Goal: Task Accomplishment & Management: Manage account settings

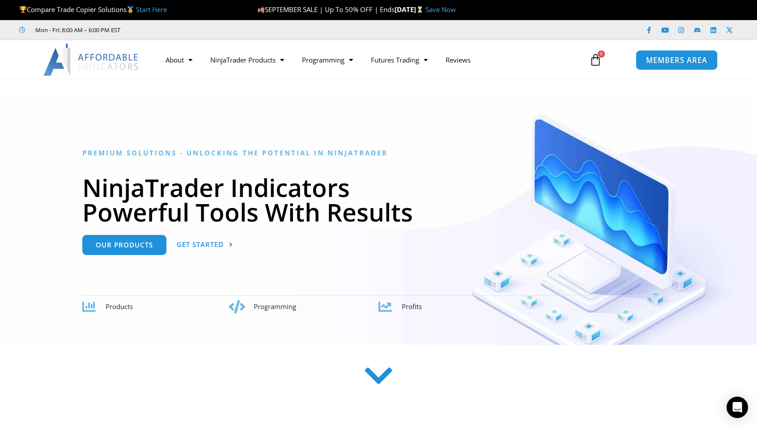
click at [673, 61] on span "MEMBERS AREA" at bounding box center [675, 60] width 61 height 8
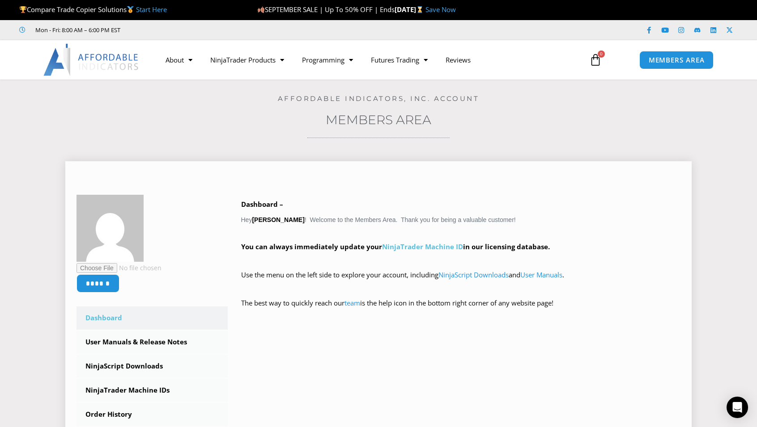
click at [424, 251] on link "NinjaTrader Machine ID" at bounding box center [422, 246] width 81 height 9
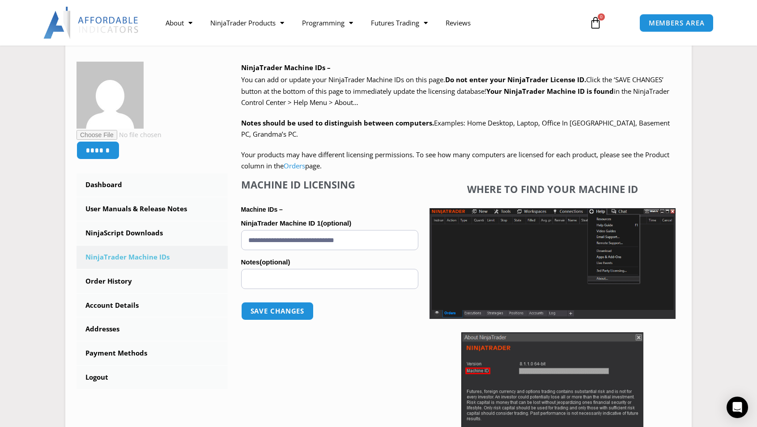
scroll to position [125, 0]
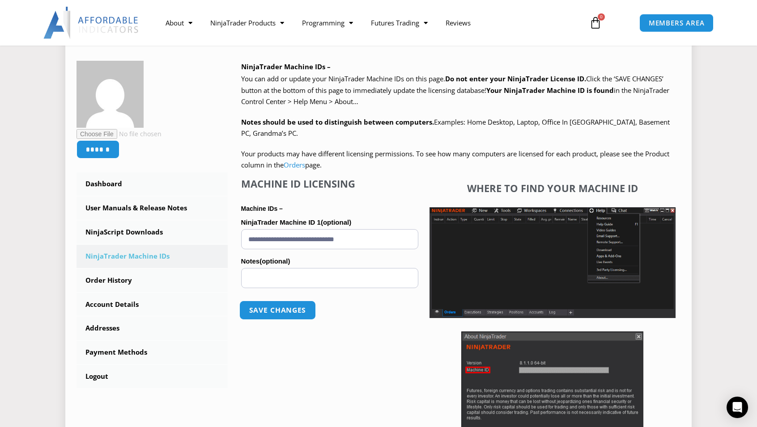
click at [289, 309] on button "Save changes" at bounding box center [277, 310] width 76 height 19
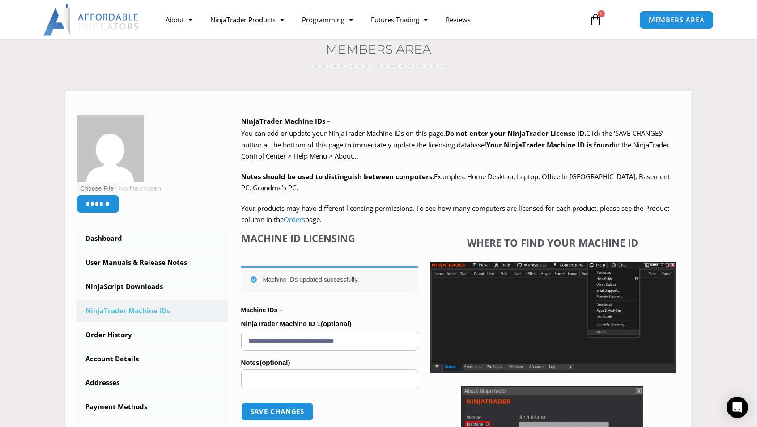
scroll to position [72, 0]
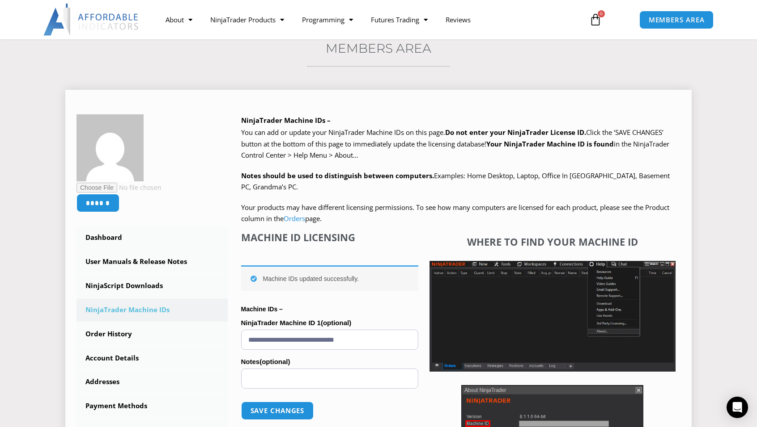
click at [249, 377] on input "Notes (optional)" at bounding box center [329, 379] width 177 height 20
type input "******"
click at [279, 415] on button "Save changes" at bounding box center [277, 411] width 76 height 19
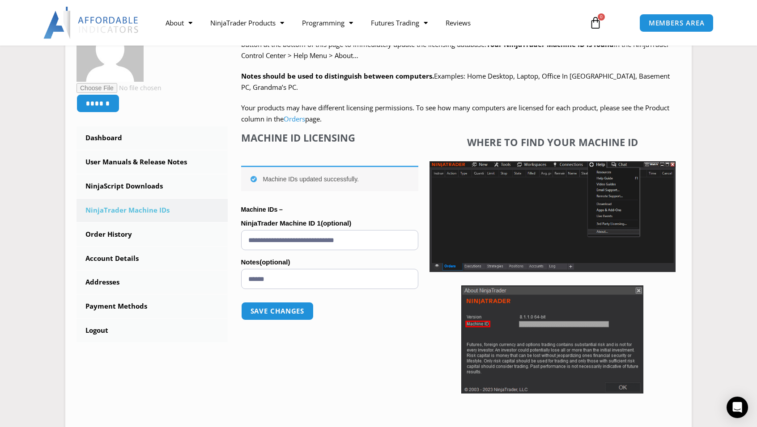
scroll to position [210, 0]
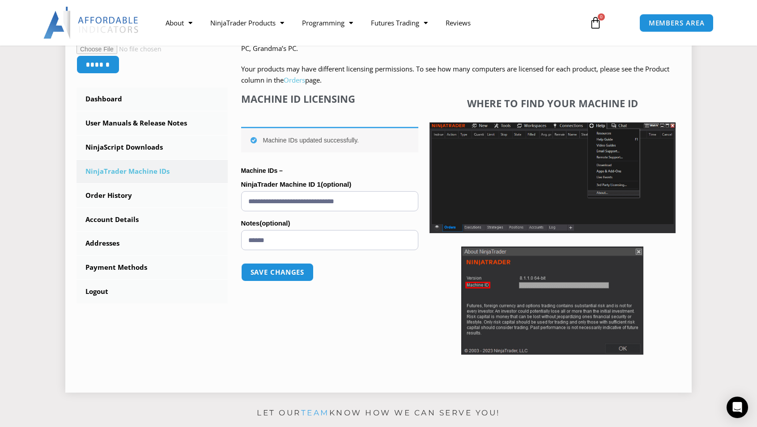
click at [295, 80] on link "Orders" at bounding box center [293, 80] width 21 height 9
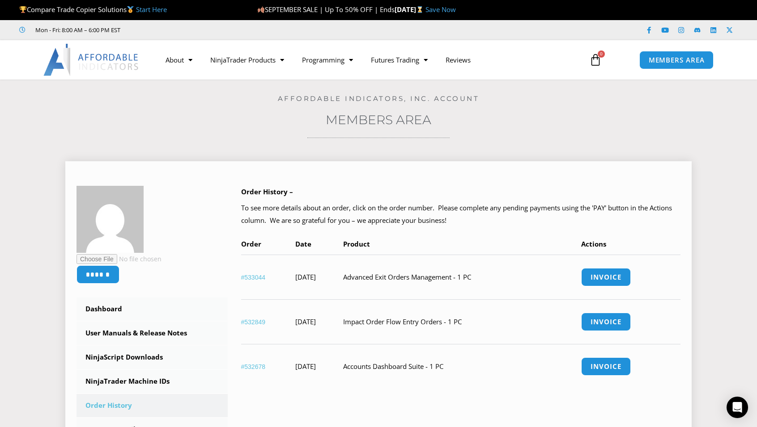
click at [252, 276] on link "#533044" at bounding box center [253, 277] width 25 height 7
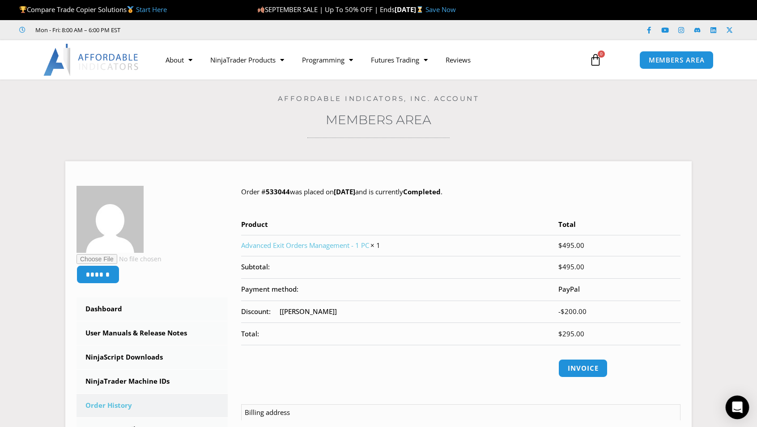
click at [735, 402] on div "Open Intercom Messenger" at bounding box center [737, 408] width 24 height 24
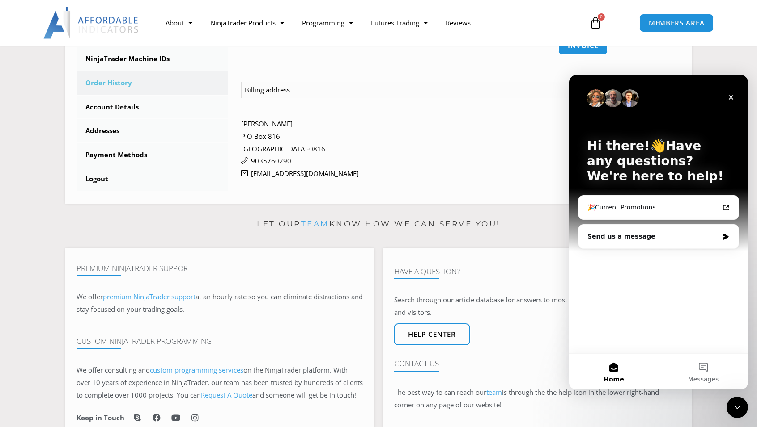
scroll to position [323, 0]
click at [248, 396] on link "Request A Quote" at bounding box center [226, 395] width 51 height 9
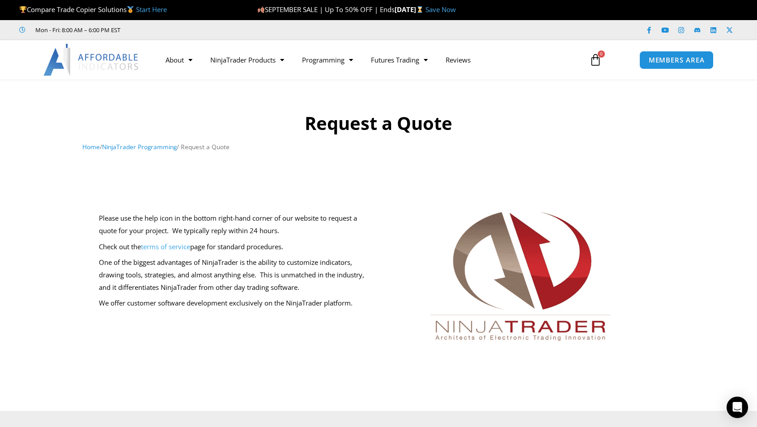
click at [173, 250] on link "terms of service" at bounding box center [165, 246] width 49 height 9
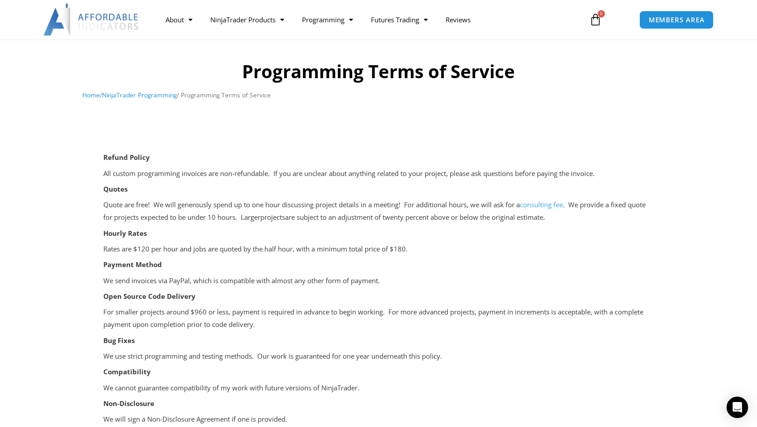
scroll to position [13, 0]
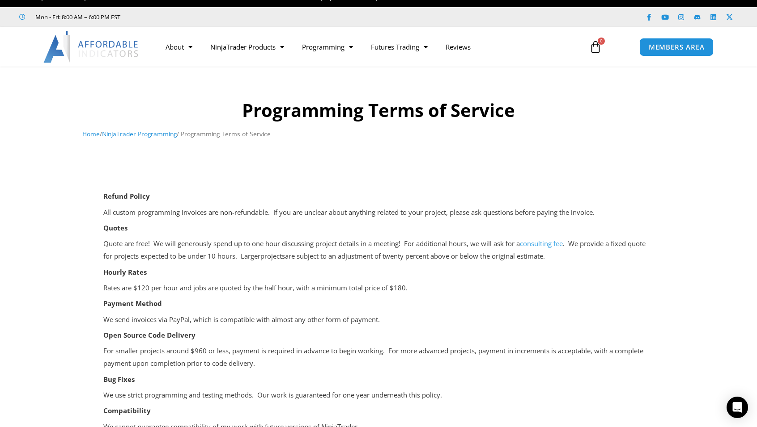
click at [552, 241] on link "consulting fee" at bounding box center [541, 243] width 43 height 9
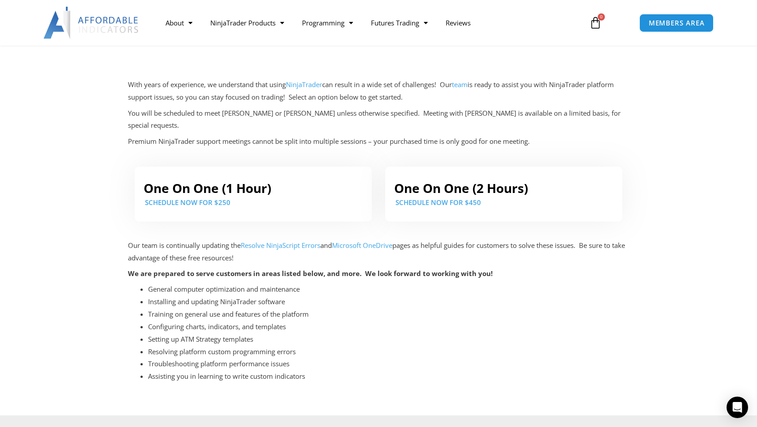
scroll to position [125, 0]
click at [172, 198] on link "SCHEDULE NOW FOR $250" at bounding box center [187, 202] width 85 height 9
